Goal: Task Accomplishment & Management: Use online tool/utility

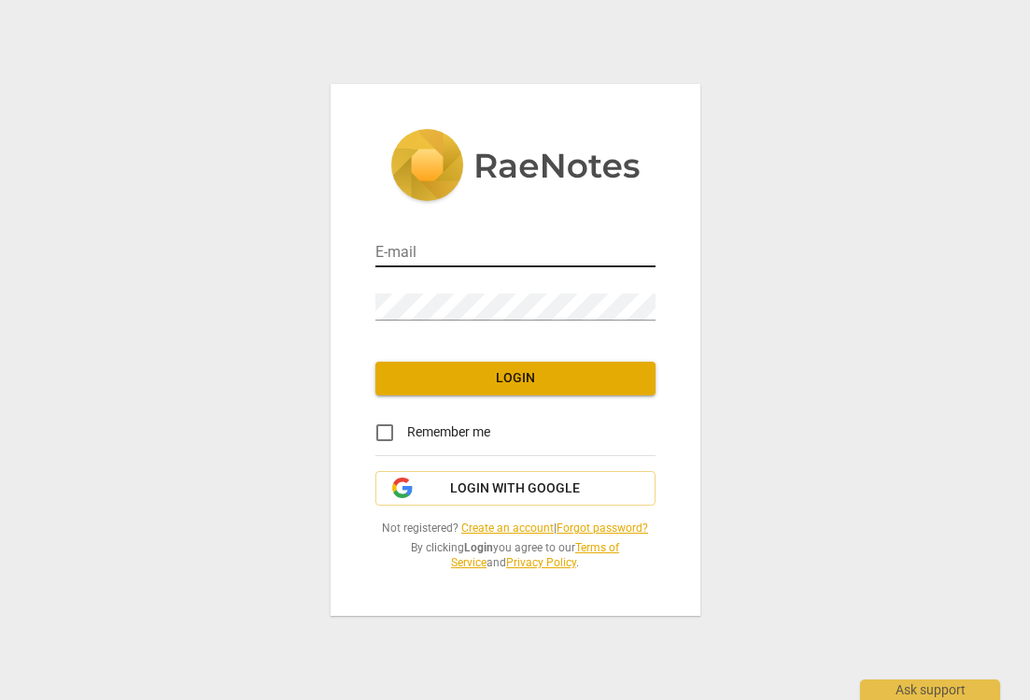
click at [409, 252] on input "email" at bounding box center [515, 253] width 280 height 27
type input "hello@ifeshoola.com"
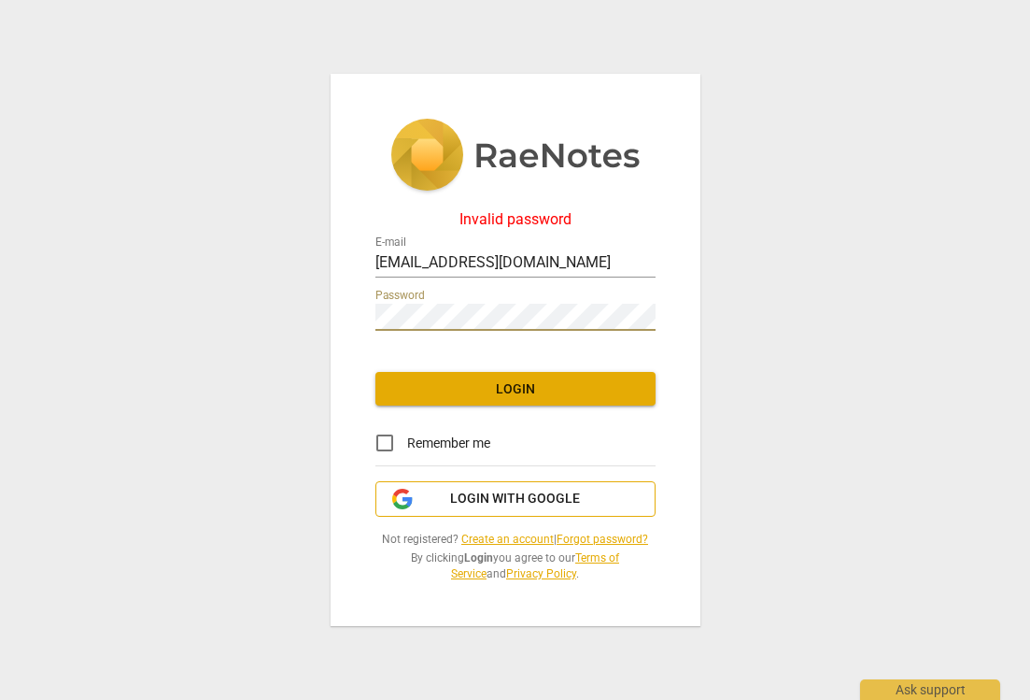
click at [490, 496] on span "Login with Google" at bounding box center [515, 498] width 130 height 19
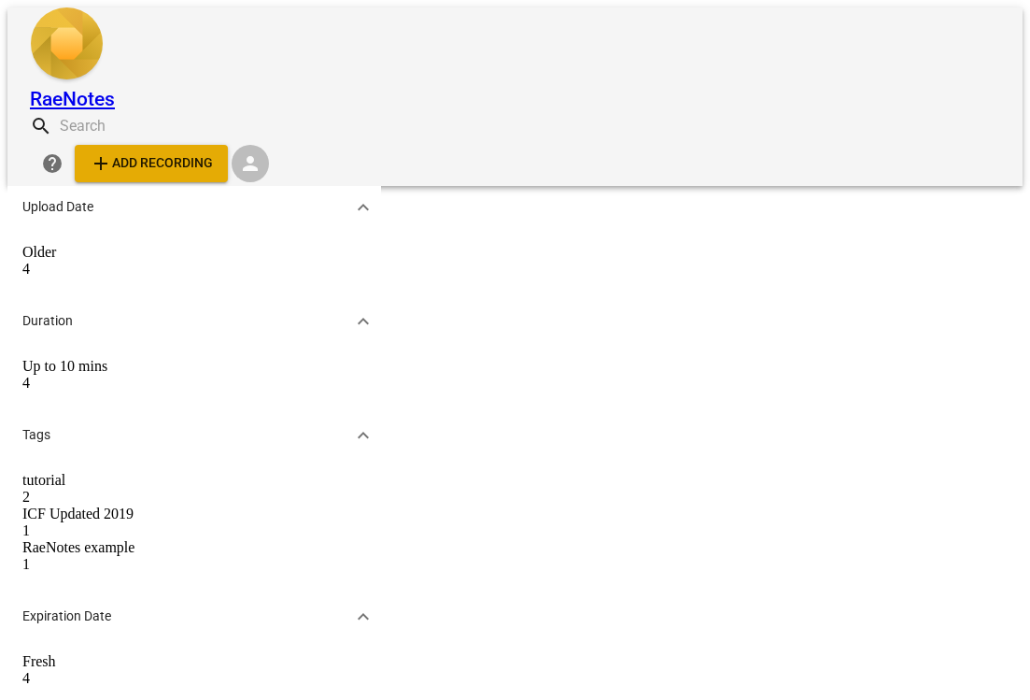
click at [213, 152] on span "add Add recording" at bounding box center [151, 163] width 123 height 22
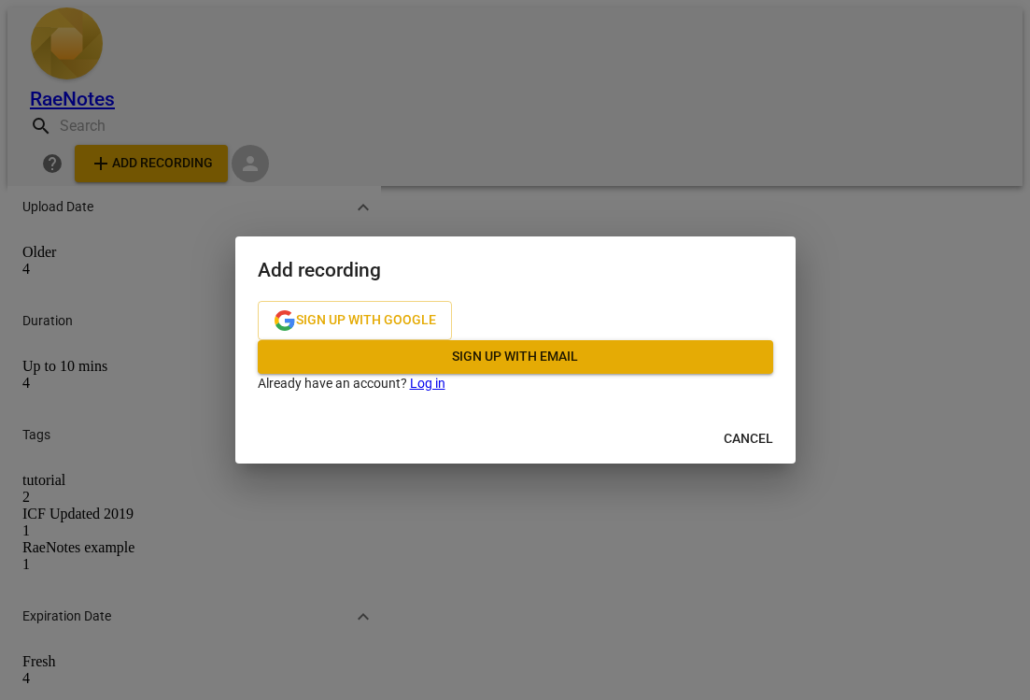
click at [446, 390] on link "Log in" at bounding box center [427, 382] width 35 height 15
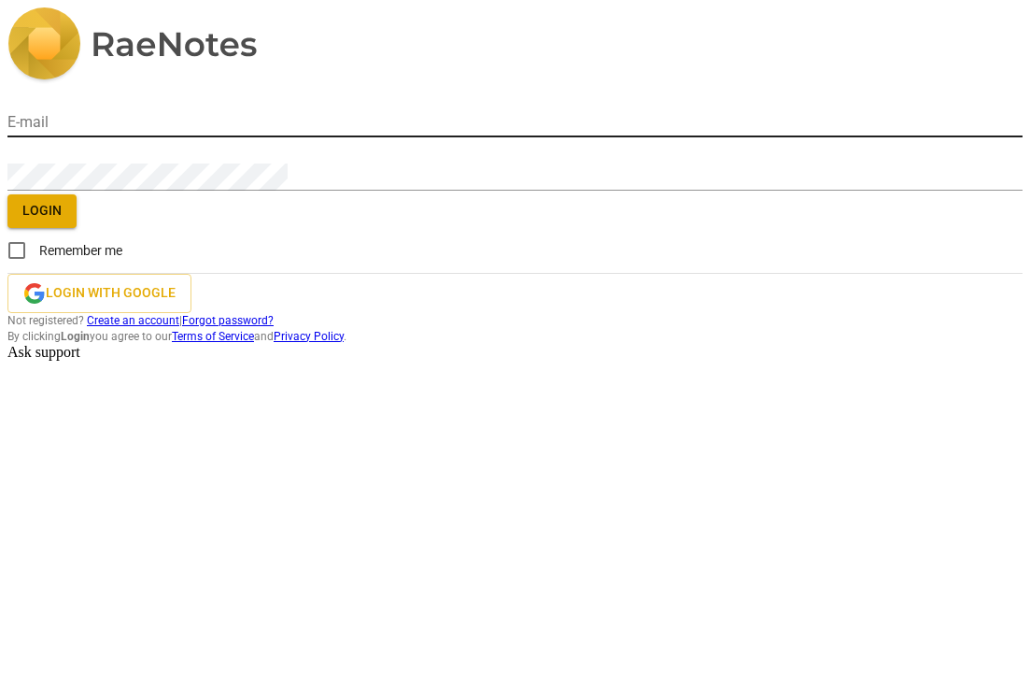
click at [501, 137] on input "email" at bounding box center [514, 123] width 1015 height 27
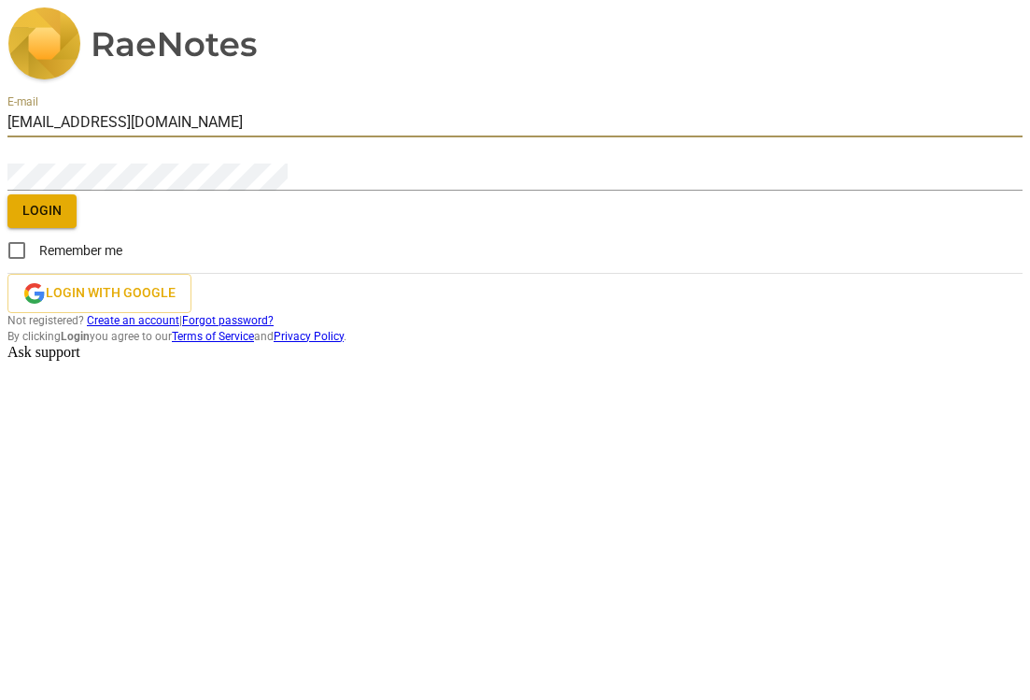
type input "[EMAIL_ADDRESS][DOMAIN_NAME]"
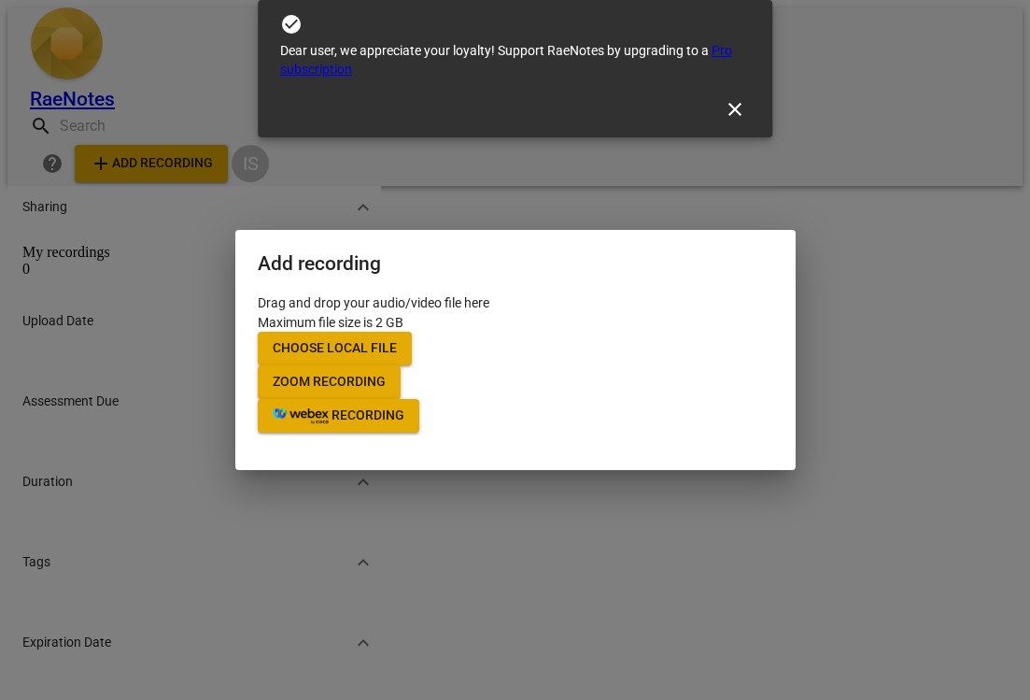
click at [397, 339] on span "Choose local file" at bounding box center [335, 348] width 124 height 19
click at [882, 449] on div at bounding box center [515, 350] width 1030 height 700
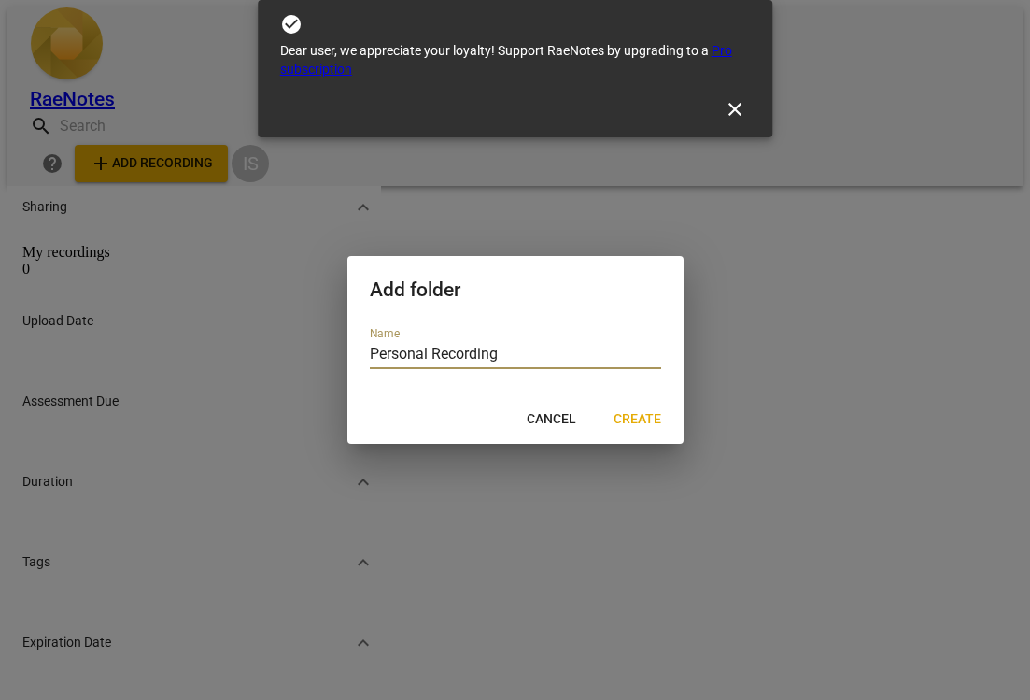
type input "Personal Recordings"
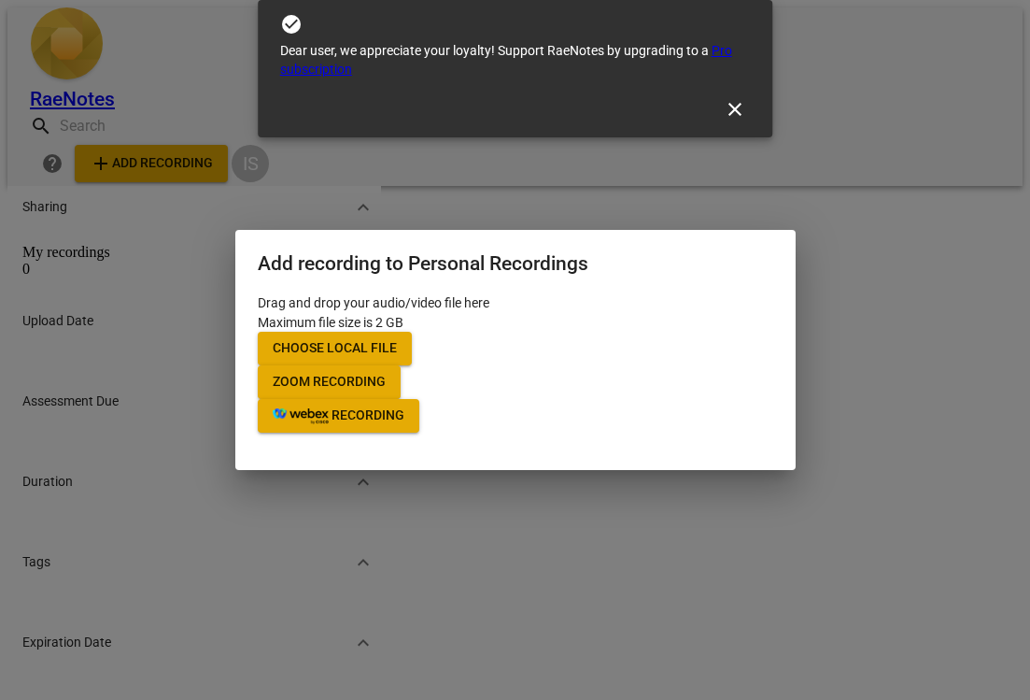
click at [397, 339] on span "Choose local file" at bounding box center [335, 348] width 124 height 19
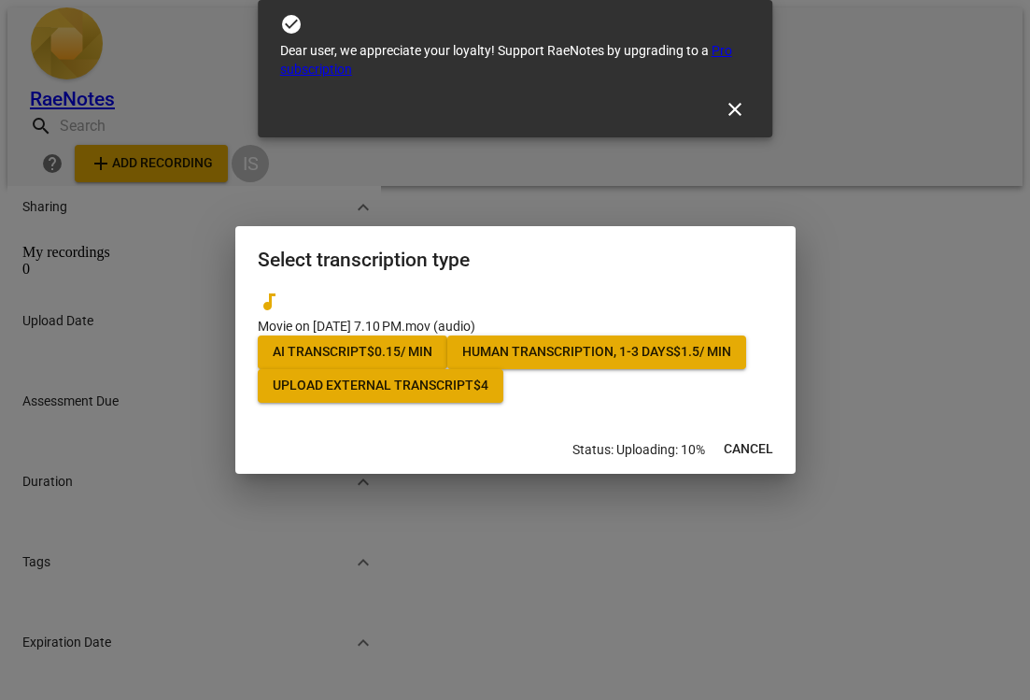
click at [432, 343] on span "AI Transcript $ 0.15 / min" at bounding box center [353, 352] width 160 height 19
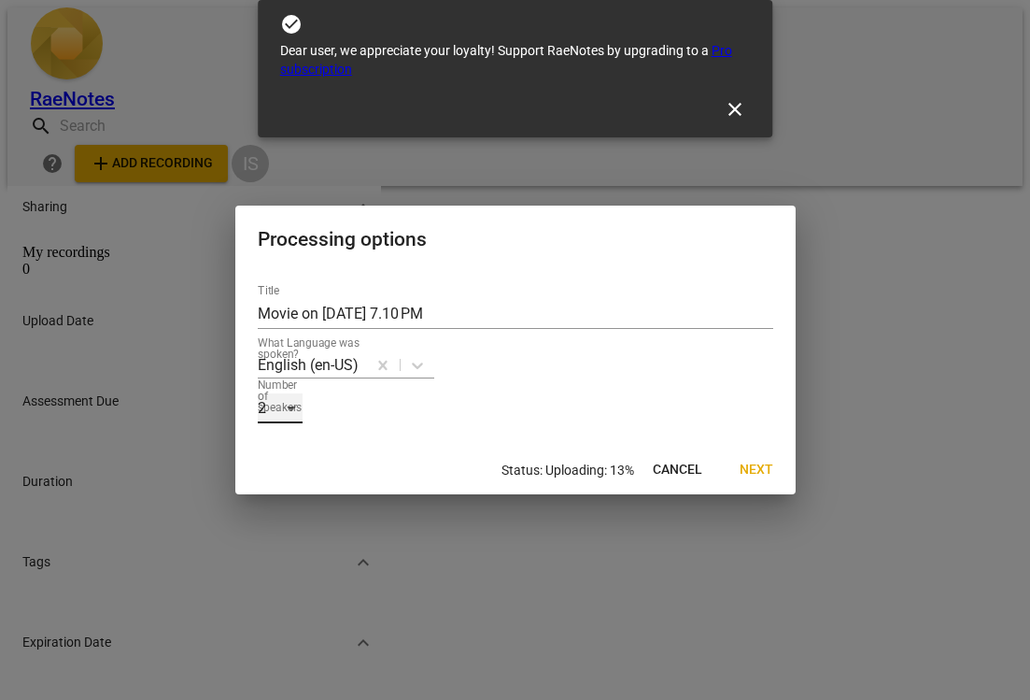
click at [303, 393] on div "2" at bounding box center [280, 408] width 45 height 30
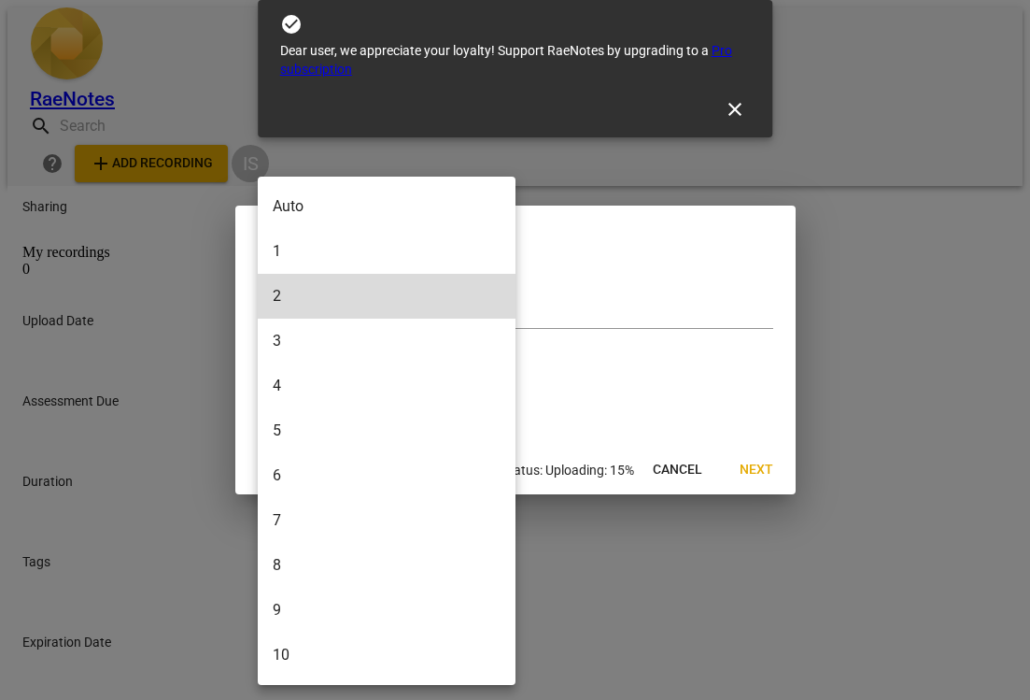
click at [402, 248] on li "1" at bounding box center [387, 251] width 258 height 45
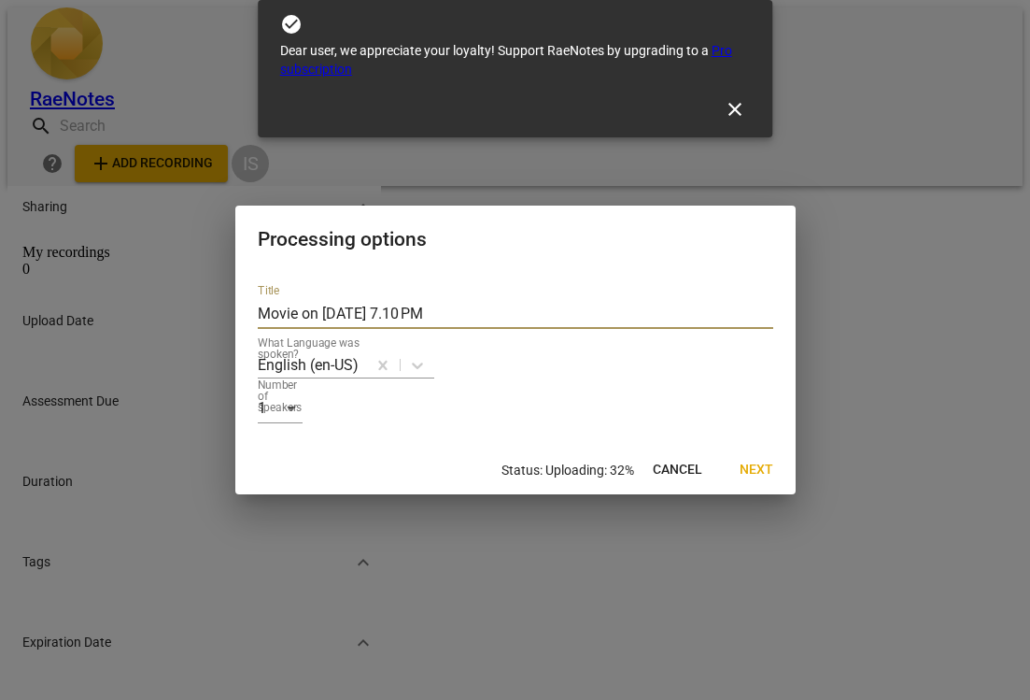
click at [494, 299] on input "Movie on [DATE] 7.10 PM" at bounding box center [516, 314] width 516 height 30
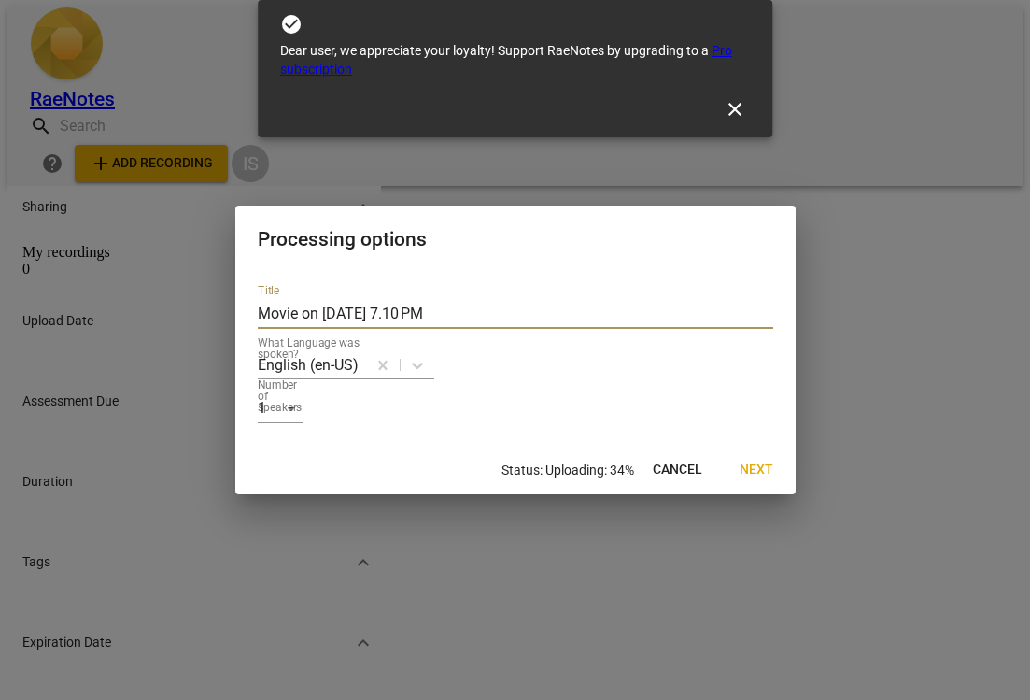
click at [494, 299] on input "Movie on [DATE] 7.10 PM" at bounding box center [516, 314] width 516 height 30
type input "How to be authentic video"
click at [750, 479] on span "Next" at bounding box center [757, 469] width 34 height 19
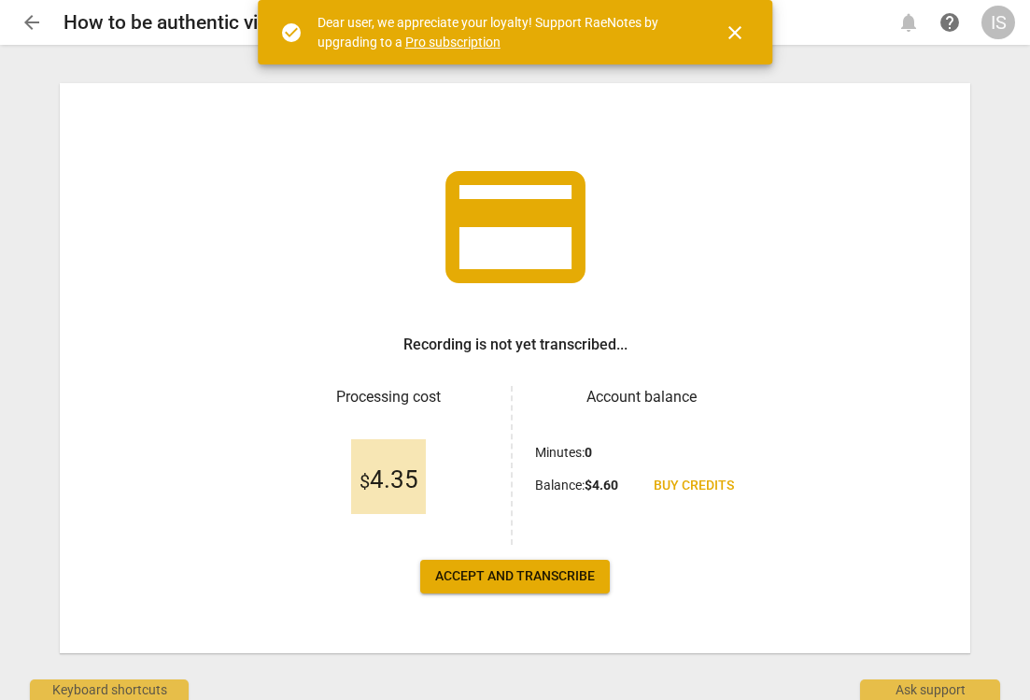
scroll to position [37, 0]
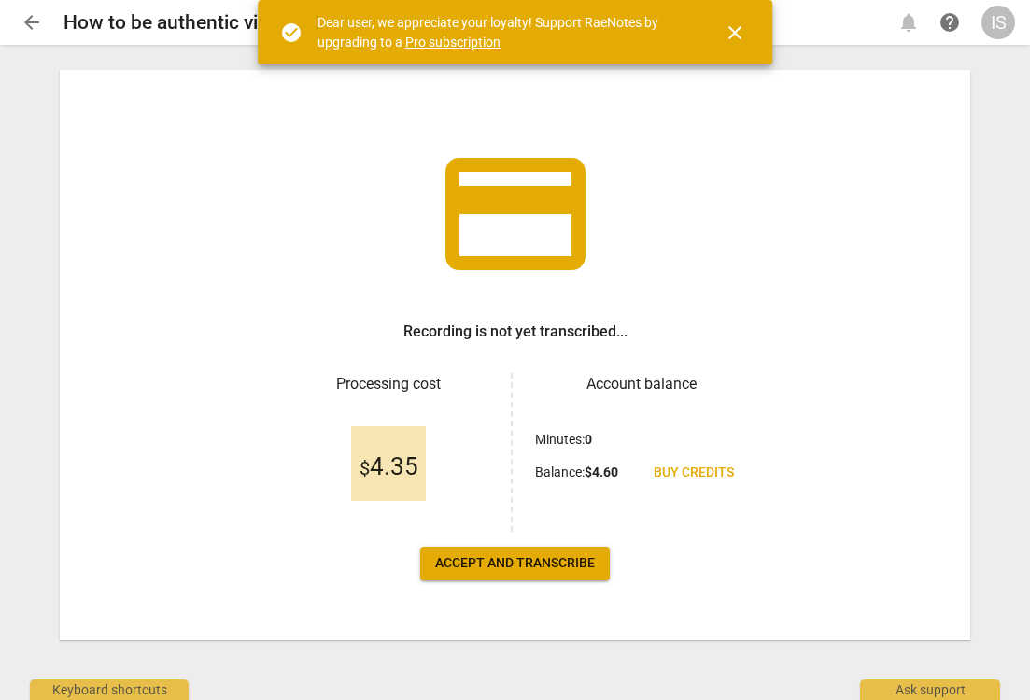
click at [512, 559] on span "Accept and transcribe" at bounding box center [515, 563] width 160 height 19
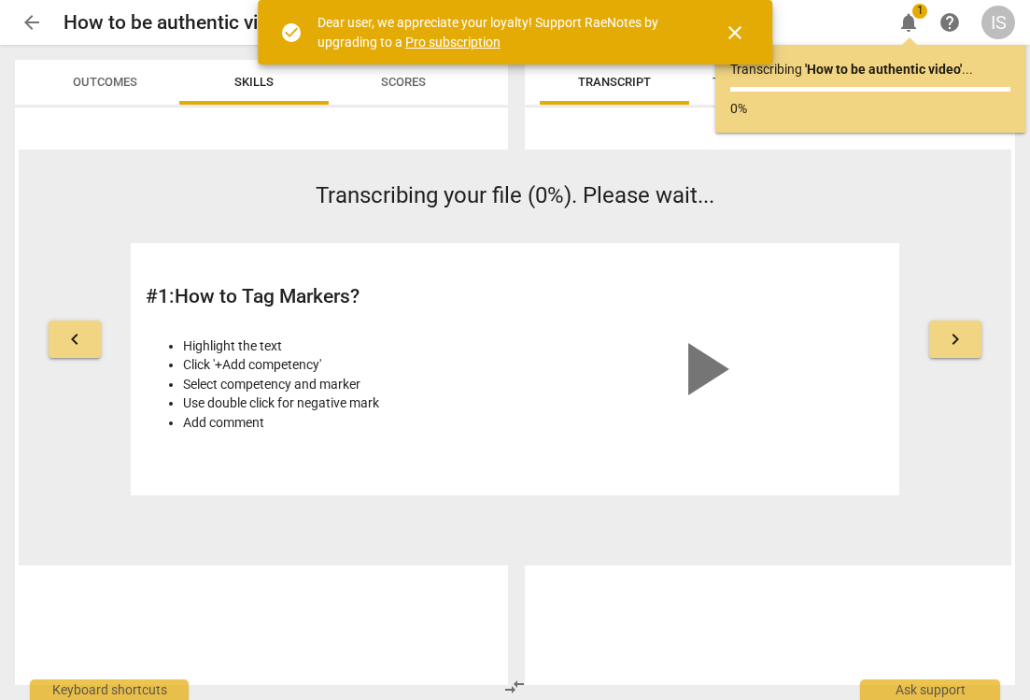
click at [481, 37] on link "Pro subscription" at bounding box center [452, 42] width 95 height 15
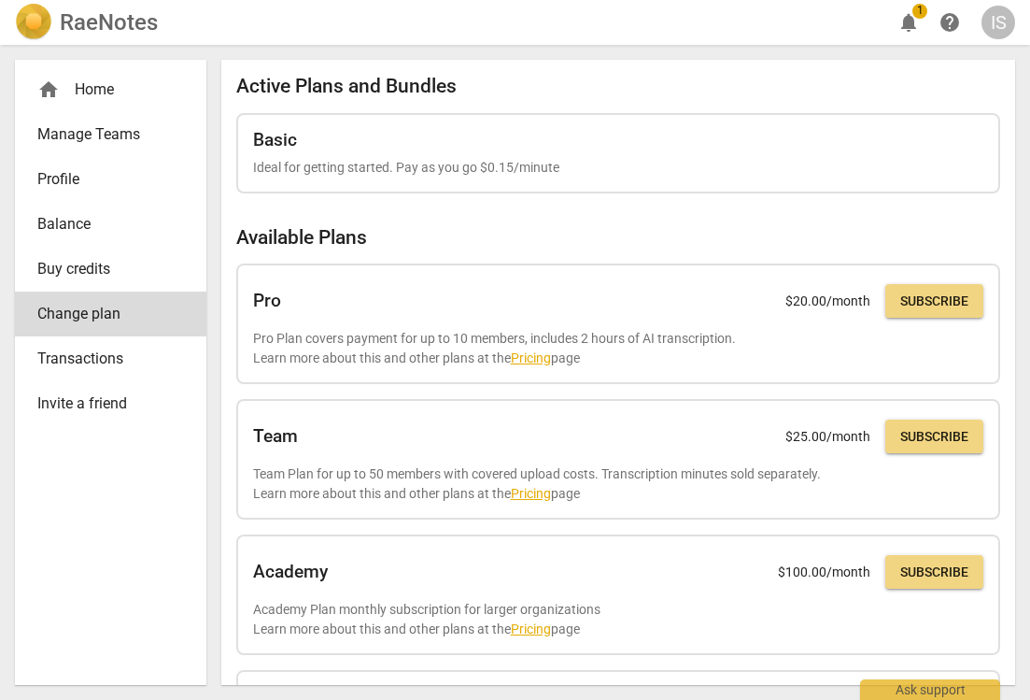
click at [132, 100] on div "home Home" at bounding box center [103, 89] width 132 height 22
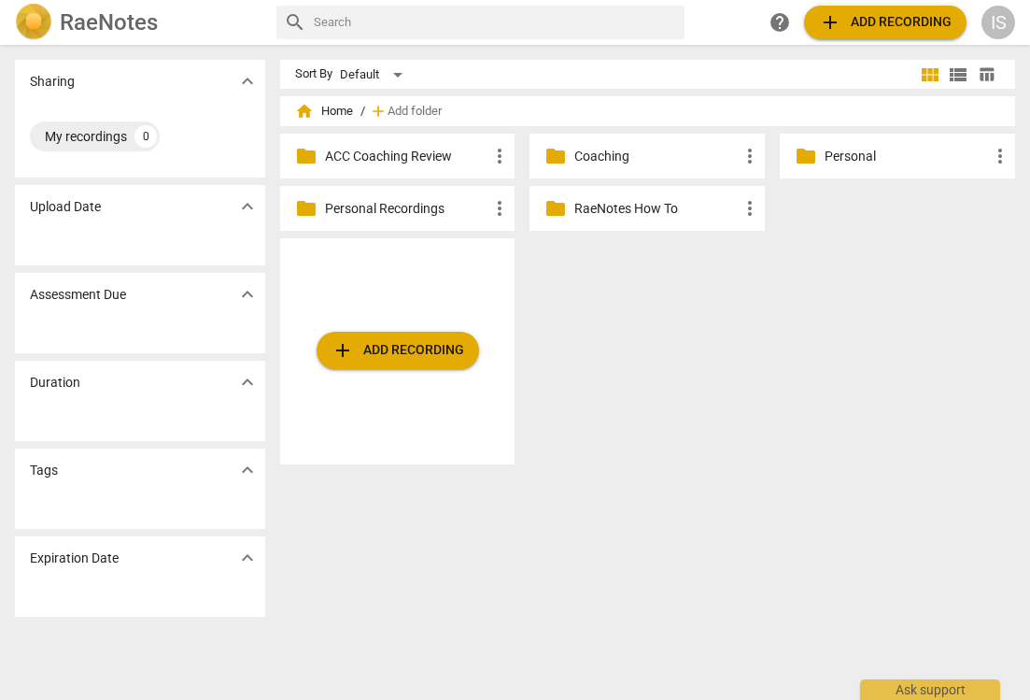
click at [403, 211] on p "Personal Recordings" at bounding box center [407, 209] width 164 height 20
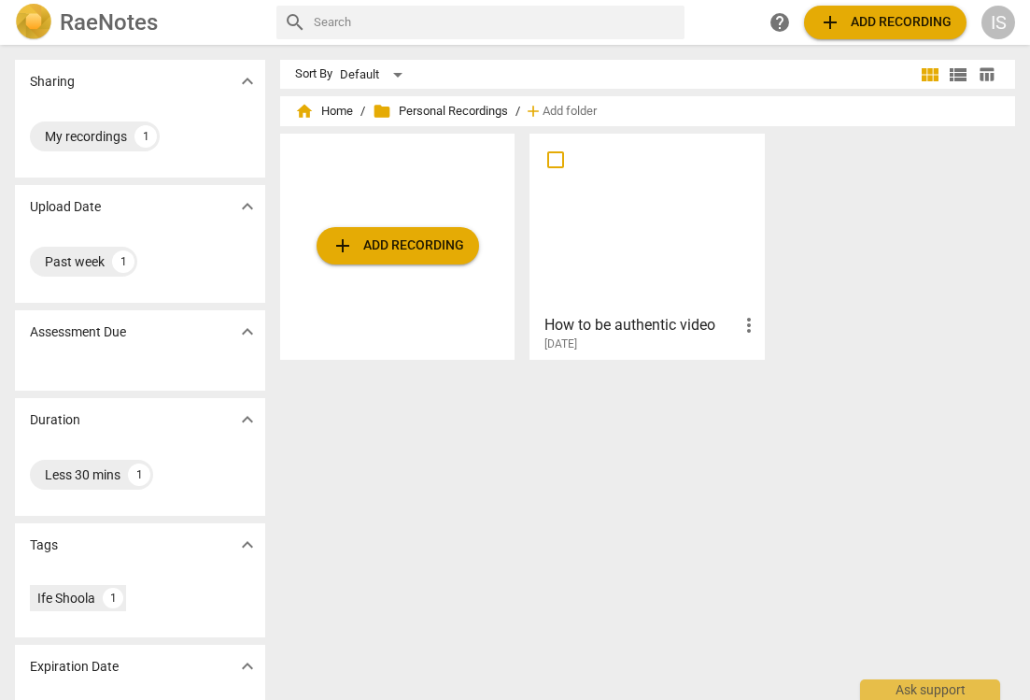
click at [582, 327] on h3 "How to be authentic video" at bounding box center [641, 325] width 193 height 22
